Goal: Task Accomplishment & Management: Manage account settings

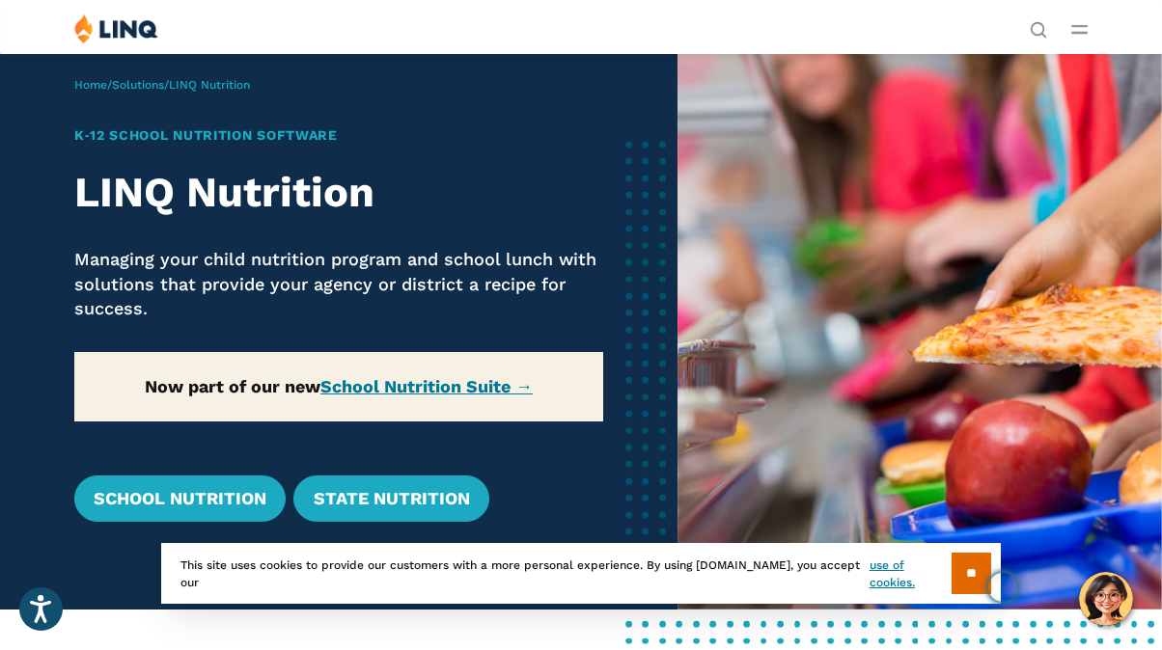
click at [1079, 26] on line "Open Main Menu" at bounding box center [1079, 26] width 14 height 0
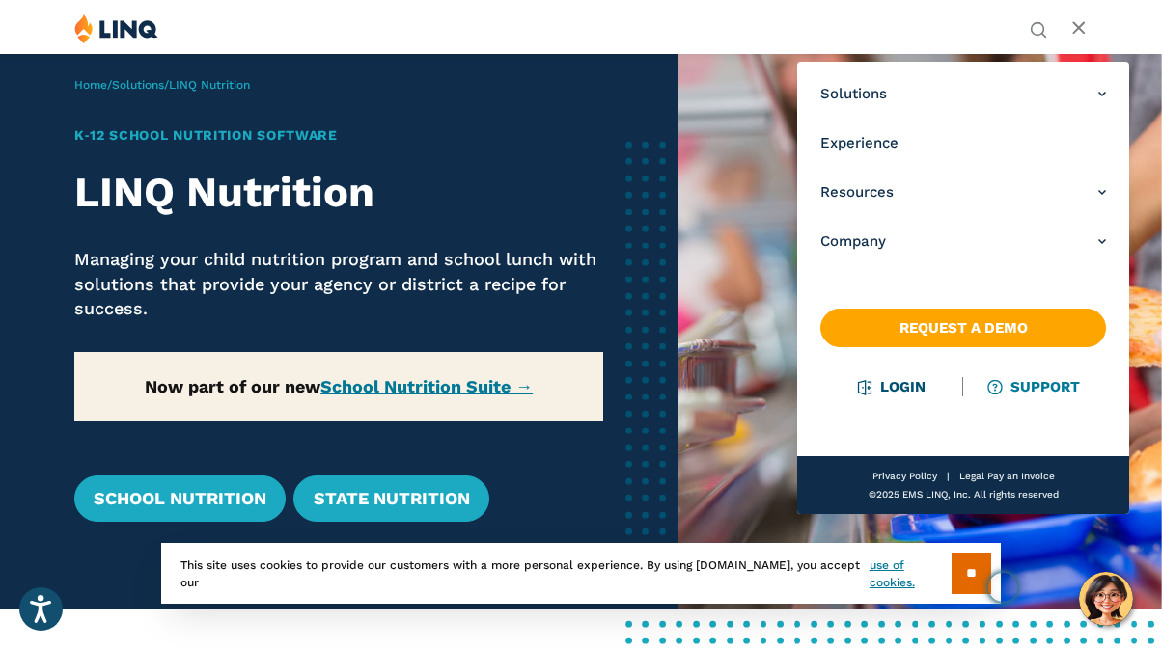
click at [894, 391] on link "Login" at bounding box center [892, 386] width 67 height 17
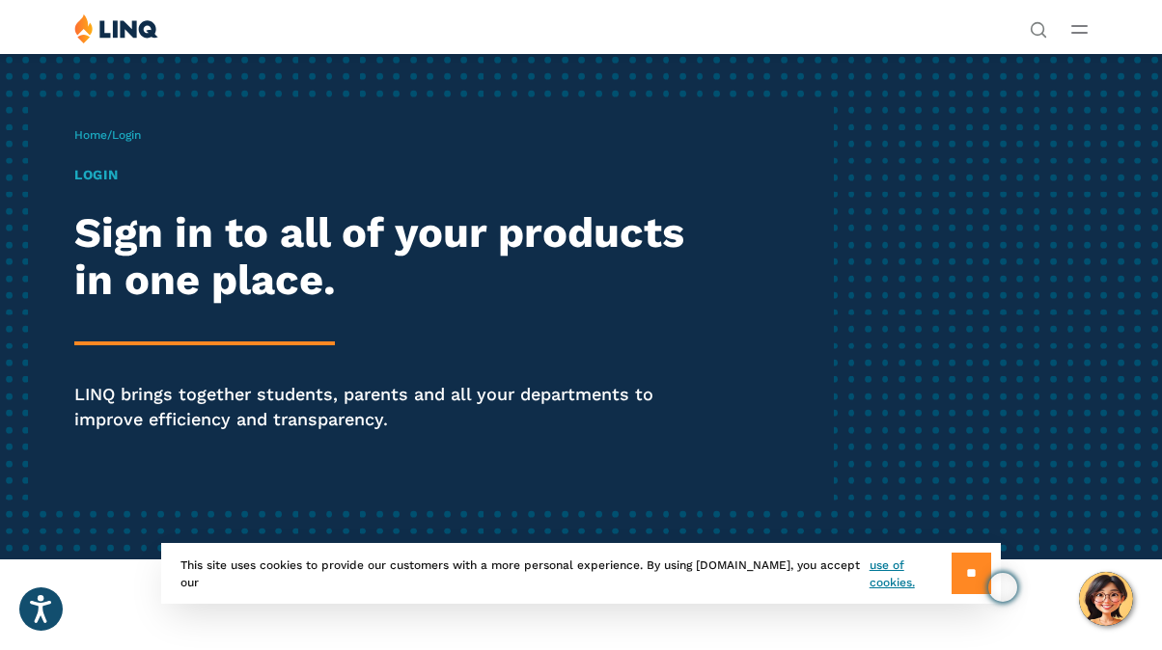
click at [957, 569] on input "**" at bounding box center [971, 573] width 40 height 41
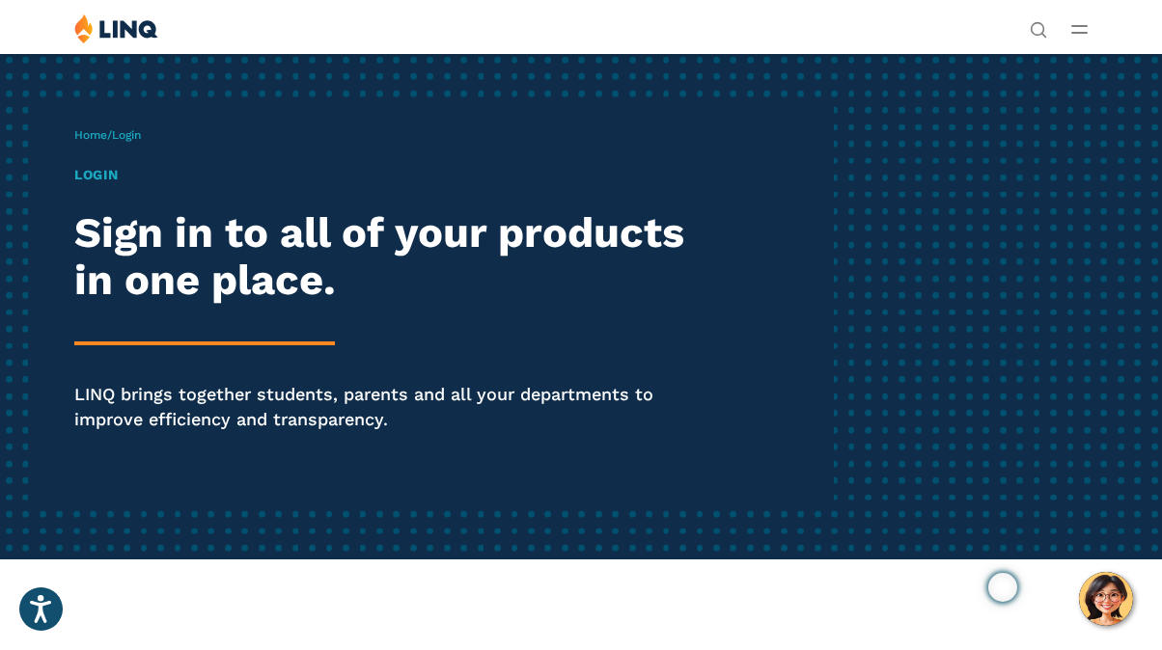
click at [1075, 31] on icon "Open Main Menu" at bounding box center [1079, 29] width 16 height 9
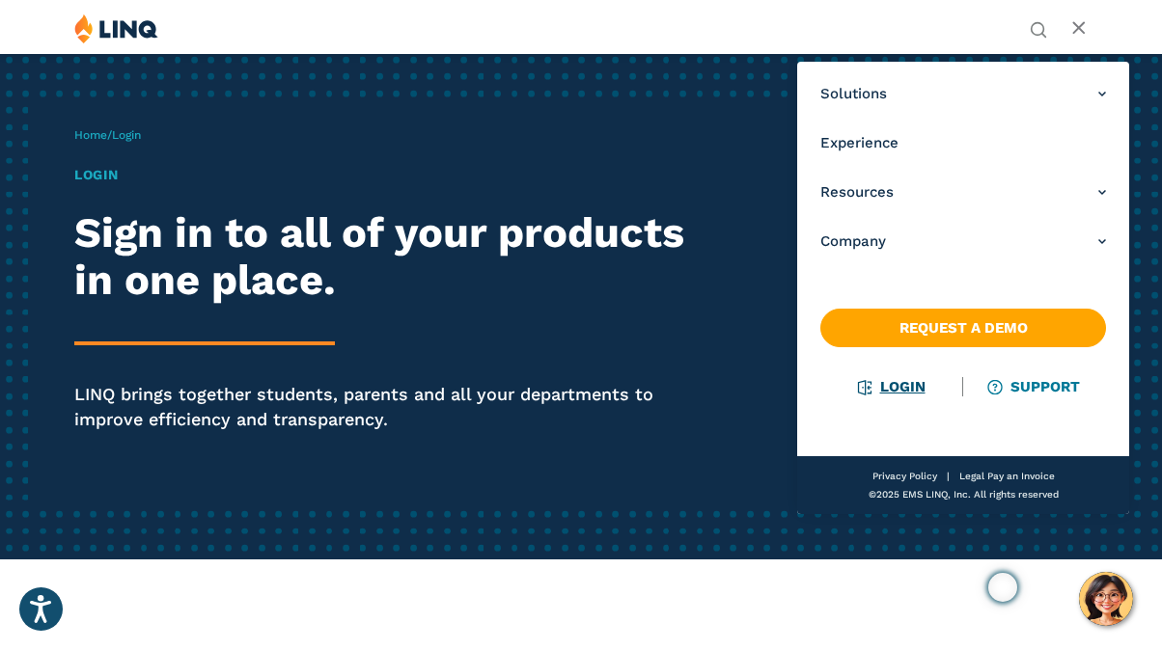
click at [896, 387] on link "Login" at bounding box center [892, 386] width 67 height 17
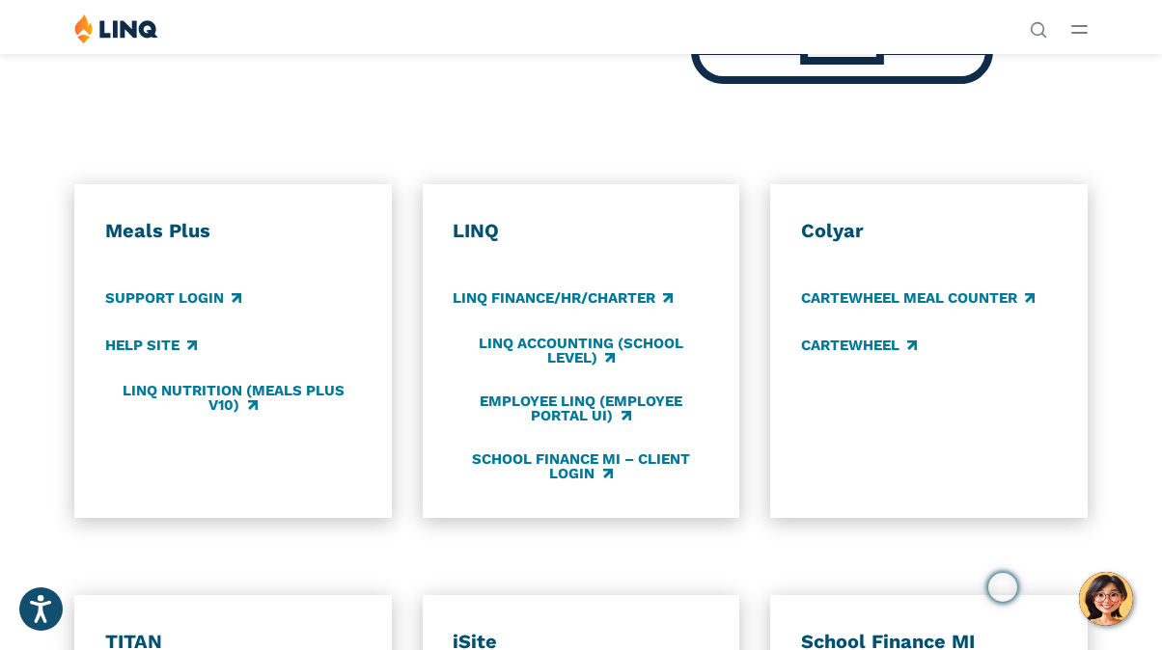
scroll to position [795, 0]
